Goal: Task Accomplishment & Management: Use online tool/utility

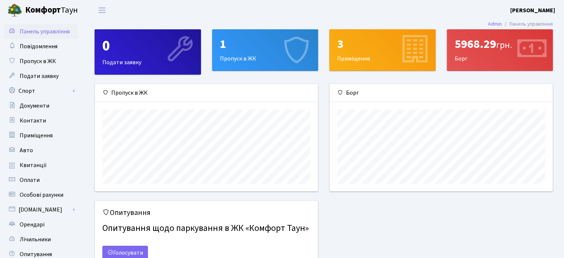
scroll to position [107, 223]
click at [233, 60] on div "1 Пропуск в ЖК" at bounding box center [266, 50] width 106 height 41
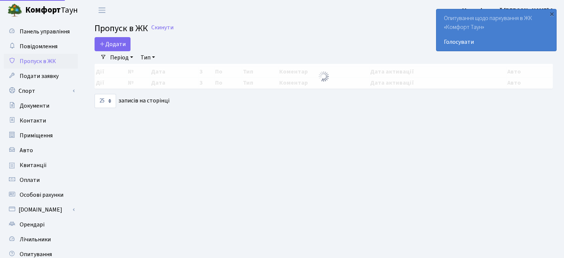
select select "25"
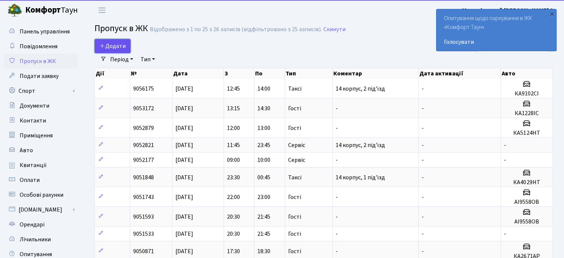
click at [121, 44] on span "Додати" at bounding box center [112, 46] width 26 height 8
